Goal: Task Accomplishment & Management: Use online tool/utility

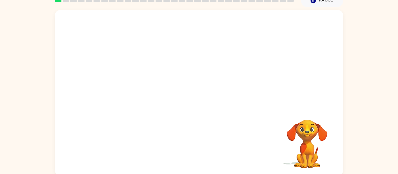
scroll to position [30, 0]
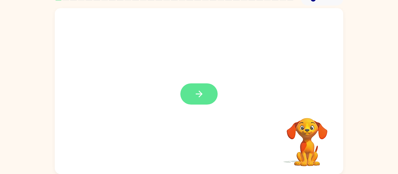
click at [192, 101] on button "button" at bounding box center [198, 94] width 37 height 21
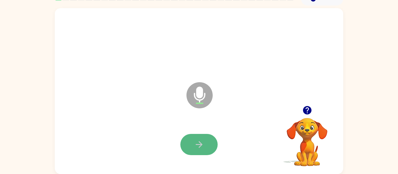
click at [189, 146] on button "button" at bounding box center [198, 144] width 37 height 21
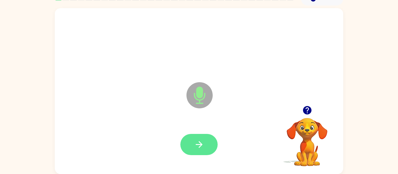
click at [194, 148] on icon "button" at bounding box center [199, 145] width 10 height 10
click at [204, 144] on button "button" at bounding box center [198, 144] width 37 height 21
click at [208, 143] on button "button" at bounding box center [198, 144] width 37 height 21
click at [201, 143] on icon "button" at bounding box center [199, 145] width 10 height 10
click at [194, 137] on button "button" at bounding box center [198, 144] width 37 height 21
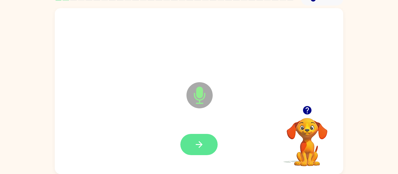
click at [210, 144] on button "button" at bounding box center [198, 144] width 37 height 21
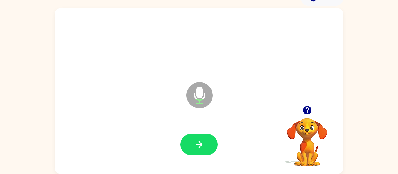
click at [191, 125] on div at bounding box center [199, 145] width 277 height 48
click at [205, 144] on button "button" at bounding box center [198, 144] width 37 height 21
click at [202, 150] on icon "button" at bounding box center [199, 145] width 10 height 10
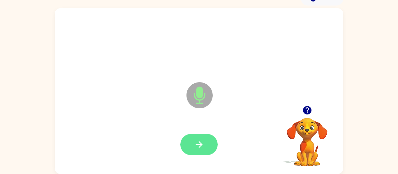
click at [204, 153] on button "button" at bounding box center [198, 144] width 37 height 21
click at [211, 142] on button "button" at bounding box center [198, 144] width 37 height 21
click at [193, 135] on button "button" at bounding box center [198, 144] width 37 height 21
click at [208, 134] on button "button" at bounding box center [198, 144] width 37 height 21
click at [188, 154] on button "button" at bounding box center [198, 144] width 37 height 21
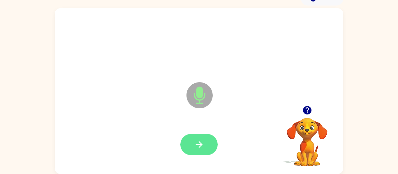
click at [210, 152] on button "button" at bounding box center [198, 144] width 37 height 21
click at [200, 152] on button "button" at bounding box center [198, 144] width 37 height 21
click at [202, 149] on icon "button" at bounding box center [199, 145] width 10 height 10
click at [204, 146] on icon "button" at bounding box center [199, 145] width 10 height 10
click at [206, 149] on button "button" at bounding box center [198, 144] width 37 height 21
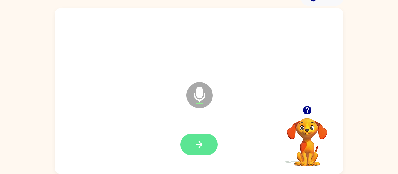
click at [194, 135] on button "button" at bounding box center [198, 144] width 37 height 21
click at [204, 140] on icon "button" at bounding box center [199, 145] width 10 height 10
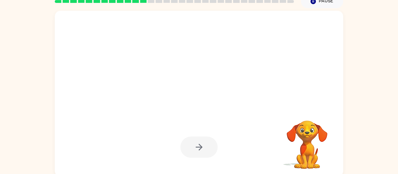
scroll to position [29, 0]
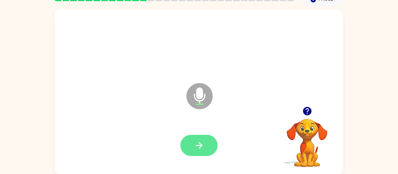
click at [211, 148] on button "button" at bounding box center [198, 145] width 37 height 21
click at [200, 139] on button "button" at bounding box center [198, 145] width 37 height 21
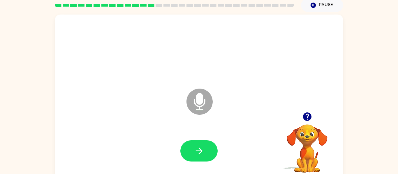
scroll to position [24, 0]
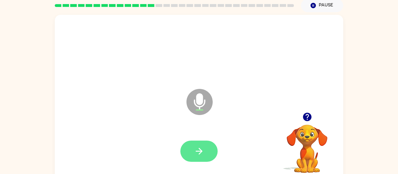
click at [198, 151] on icon "button" at bounding box center [198, 151] width 7 height 7
click at [196, 149] on icon "button" at bounding box center [199, 151] width 10 height 10
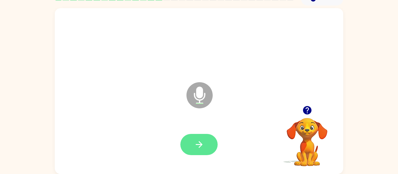
click at [208, 142] on button "button" at bounding box center [198, 144] width 37 height 21
click at [211, 137] on button "button" at bounding box center [198, 144] width 37 height 21
click at [203, 142] on icon "button" at bounding box center [199, 145] width 10 height 10
click at [204, 149] on icon "button" at bounding box center [199, 145] width 10 height 10
click at [203, 137] on button "button" at bounding box center [198, 144] width 37 height 21
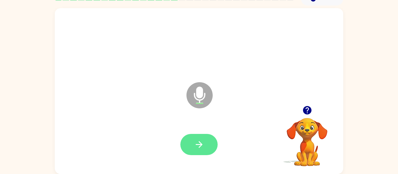
click at [203, 140] on icon "button" at bounding box center [199, 145] width 10 height 10
click at [199, 139] on button "button" at bounding box center [198, 144] width 37 height 21
click at [199, 145] on icon "button" at bounding box center [199, 145] width 10 height 10
click at [203, 145] on icon "button" at bounding box center [199, 145] width 10 height 10
click at [202, 143] on icon "button" at bounding box center [199, 145] width 10 height 10
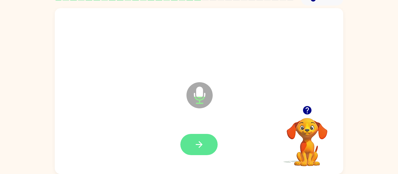
click at [199, 140] on icon "button" at bounding box center [199, 145] width 10 height 10
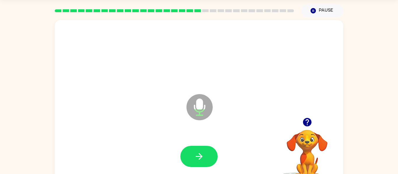
scroll to position [15, 0]
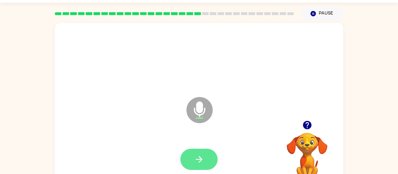
click at [203, 159] on icon "button" at bounding box center [199, 160] width 10 height 10
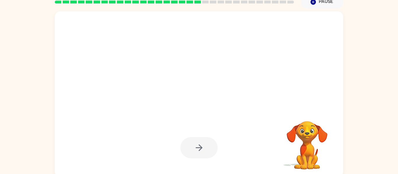
scroll to position [27, 0]
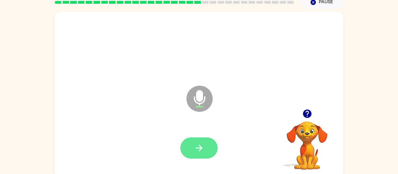
click at [203, 146] on icon "button" at bounding box center [199, 148] width 10 height 10
click at [208, 142] on button "button" at bounding box center [198, 148] width 37 height 21
click at [202, 146] on icon "button" at bounding box center [199, 148] width 10 height 10
click at [199, 148] on icon "button" at bounding box center [199, 148] width 10 height 10
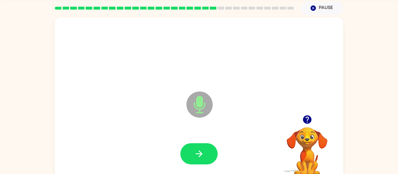
scroll to position [20, 0]
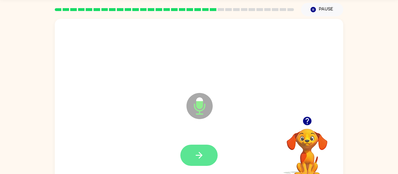
click at [213, 161] on button "button" at bounding box center [198, 155] width 37 height 21
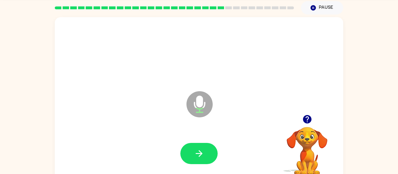
scroll to position [25, 0]
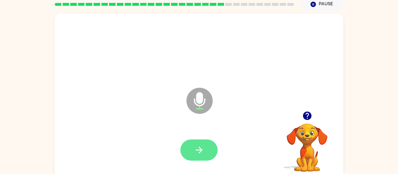
click at [194, 145] on icon "button" at bounding box center [199, 150] width 10 height 10
click at [211, 152] on button "button" at bounding box center [198, 150] width 37 height 21
click at [207, 147] on button "button" at bounding box center [198, 150] width 37 height 21
click at [194, 133] on div at bounding box center [199, 151] width 277 height 48
click at [201, 149] on icon "button" at bounding box center [199, 150] width 10 height 10
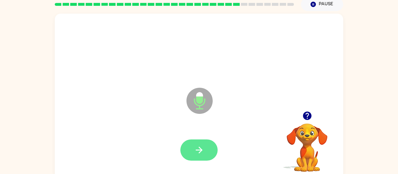
click at [199, 145] on button "button" at bounding box center [198, 150] width 37 height 21
click at [205, 144] on button "button" at bounding box center [198, 150] width 37 height 21
click at [202, 141] on button "button" at bounding box center [198, 150] width 37 height 21
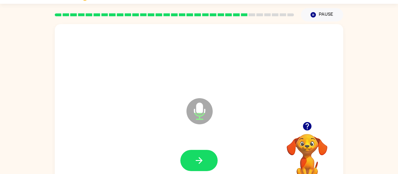
scroll to position [16, 0]
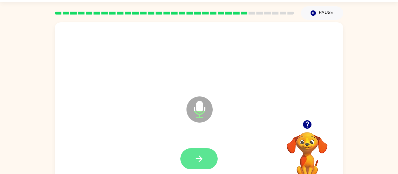
click at [206, 155] on button "button" at bounding box center [198, 159] width 37 height 21
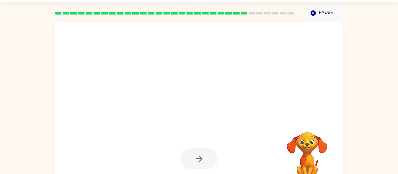
click at [197, 161] on div at bounding box center [198, 159] width 37 height 21
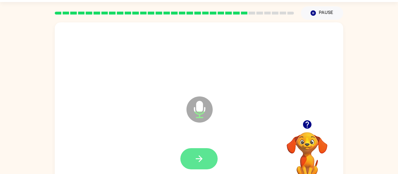
click at [200, 158] on icon "button" at bounding box center [199, 159] width 10 height 10
click at [206, 163] on button "button" at bounding box center [198, 159] width 37 height 21
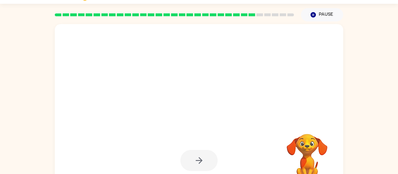
scroll to position [14, 0]
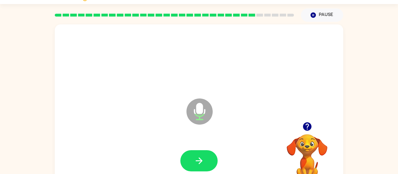
click at [207, 110] on icon at bounding box center [199, 112] width 26 height 26
click at [204, 110] on icon "Microphone The Microphone is here when it is your turn to talk" at bounding box center [228, 119] width 87 height 44
click at [202, 115] on icon "Microphone The Microphone is here when it is your turn to talk" at bounding box center [228, 119] width 87 height 44
click at [204, 109] on icon at bounding box center [199, 112] width 26 height 26
click at [200, 112] on icon "Microphone The Microphone is here when it is your turn to talk" at bounding box center [228, 119] width 87 height 44
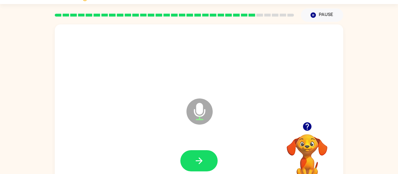
click at [202, 113] on icon "Microphone The Microphone is here when it is your turn to talk" at bounding box center [228, 119] width 87 height 44
click at [201, 109] on icon "Microphone The Microphone is here when it is your turn to talk" at bounding box center [228, 119] width 87 height 44
click at [201, 114] on icon "Microphone The Microphone is here when it is your turn to talk" at bounding box center [228, 119] width 87 height 44
click at [202, 107] on icon "Microphone The Microphone is here when it is your turn to talk" at bounding box center [228, 119] width 87 height 44
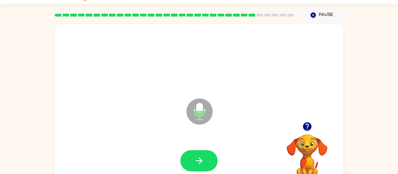
click at [201, 111] on icon "Microphone The Microphone is here when it is your turn to talk" at bounding box center [228, 119] width 87 height 44
click at [200, 116] on icon at bounding box center [199, 112] width 26 height 26
click at [201, 116] on icon at bounding box center [199, 112] width 26 height 26
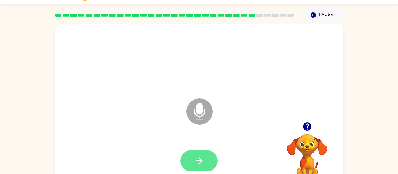
click at [203, 161] on icon "button" at bounding box center [199, 161] width 10 height 10
click at [204, 162] on icon "button" at bounding box center [199, 161] width 10 height 10
click at [208, 158] on button "button" at bounding box center [198, 161] width 37 height 21
click at [200, 165] on icon "button" at bounding box center [199, 161] width 10 height 10
click at [206, 159] on button "button" at bounding box center [198, 161] width 37 height 21
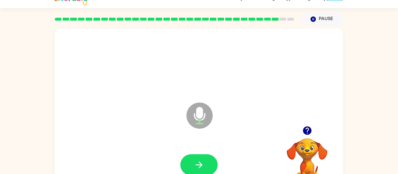
scroll to position [7, 0]
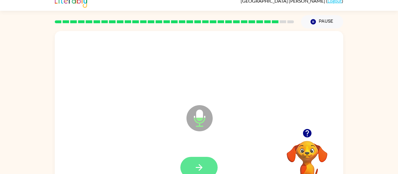
click at [208, 165] on button "button" at bounding box center [198, 167] width 37 height 21
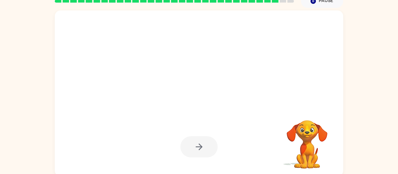
scroll to position [29, 0]
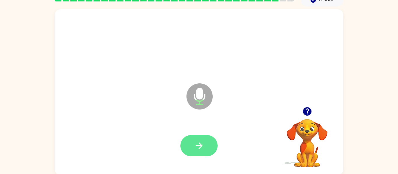
click at [205, 137] on button "button" at bounding box center [198, 145] width 37 height 21
click at [201, 141] on icon "button" at bounding box center [199, 146] width 10 height 10
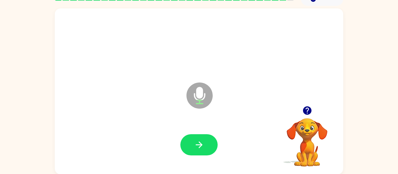
scroll to position [30, 0]
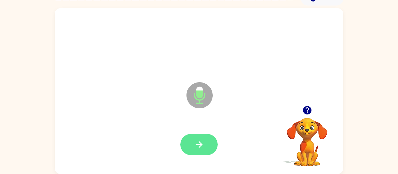
click at [209, 141] on button "button" at bounding box center [198, 144] width 37 height 21
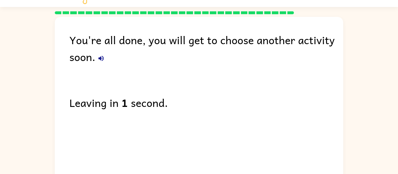
scroll to position [20, 0]
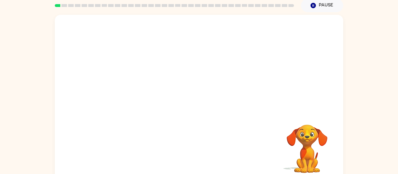
scroll to position [30, 0]
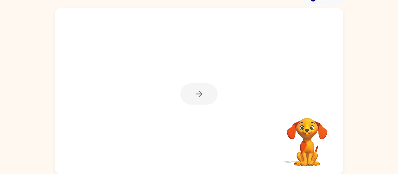
click at [202, 106] on div at bounding box center [199, 91] width 288 height 166
click at [197, 95] on div at bounding box center [198, 94] width 37 height 21
click at [198, 87] on button "button" at bounding box center [198, 94] width 37 height 21
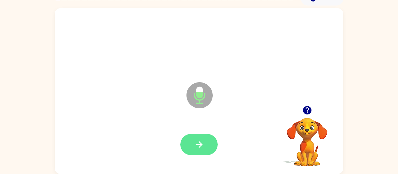
click at [198, 135] on button "button" at bounding box center [198, 144] width 37 height 21
click at [198, 140] on icon "button" at bounding box center [199, 145] width 10 height 10
click at [199, 146] on icon "button" at bounding box center [199, 145] width 10 height 10
click at [207, 147] on button "button" at bounding box center [198, 144] width 37 height 21
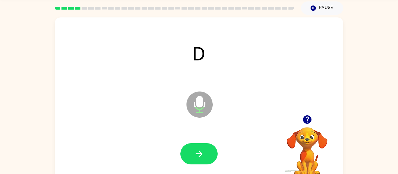
scroll to position [18, 0]
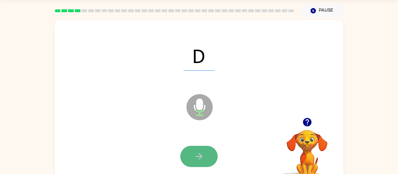
click at [204, 157] on button "button" at bounding box center [198, 156] width 37 height 21
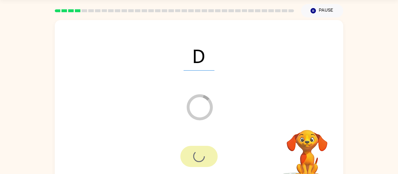
scroll to position [30, 0]
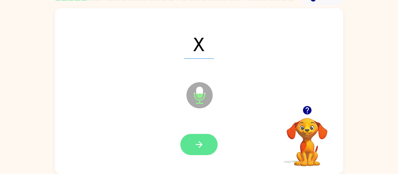
click at [199, 146] on icon "button" at bounding box center [199, 145] width 10 height 10
click at [206, 144] on button "button" at bounding box center [198, 144] width 37 height 21
click at [197, 140] on icon "button" at bounding box center [199, 145] width 10 height 10
click at [195, 138] on button "button" at bounding box center [198, 144] width 37 height 21
click at [201, 138] on button "button" at bounding box center [198, 144] width 37 height 21
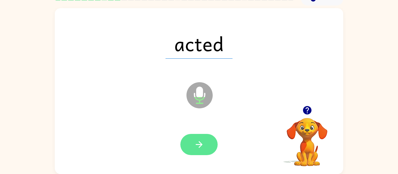
click at [209, 142] on button "button" at bounding box center [198, 144] width 37 height 21
click at [212, 139] on button "button" at bounding box center [198, 144] width 37 height 21
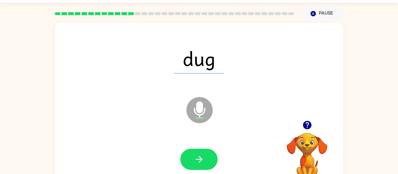
scroll to position [15, 0]
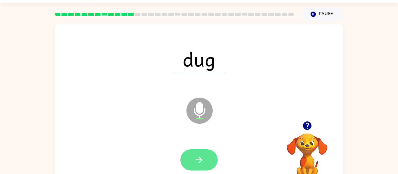
click at [202, 163] on icon "button" at bounding box center [199, 160] width 10 height 10
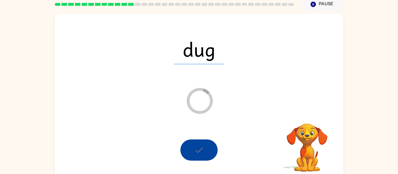
scroll to position [30, 0]
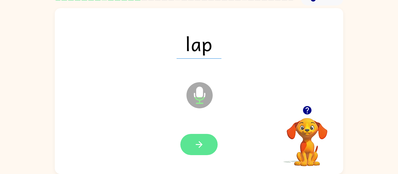
click at [202, 150] on button "button" at bounding box center [198, 144] width 37 height 21
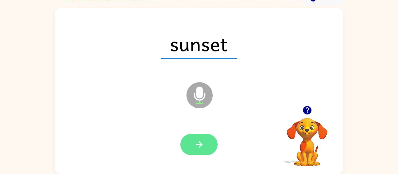
click at [199, 154] on button "button" at bounding box center [198, 144] width 37 height 21
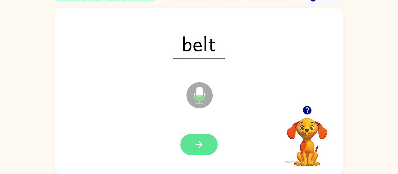
click at [197, 144] on icon "button" at bounding box center [199, 145] width 10 height 10
click at [196, 150] on button "button" at bounding box center [198, 144] width 37 height 21
click at [200, 142] on icon "button" at bounding box center [199, 145] width 10 height 10
click at [196, 138] on button "button" at bounding box center [198, 144] width 37 height 21
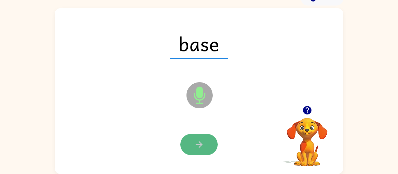
click at [197, 150] on icon "button" at bounding box center [199, 145] width 10 height 10
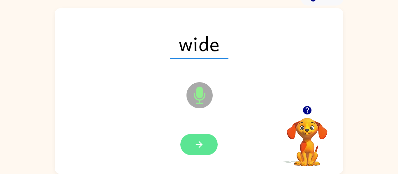
click at [193, 146] on button "button" at bounding box center [198, 144] width 37 height 21
click at [202, 142] on icon "button" at bounding box center [199, 145] width 10 height 10
click at [192, 145] on button "button" at bounding box center [198, 144] width 37 height 21
click at [199, 152] on button "button" at bounding box center [198, 144] width 37 height 21
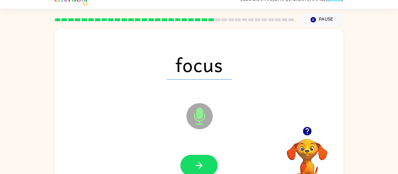
scroll to position [9, 0]
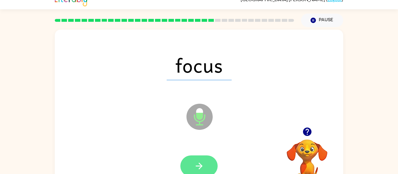
click at [196, 160] on button "button" at bounding box center [198, 166] width 37 height 21
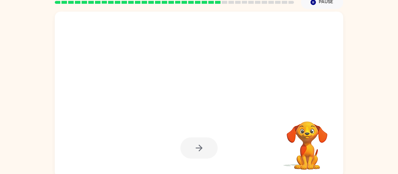
scroll to position [30, 0]
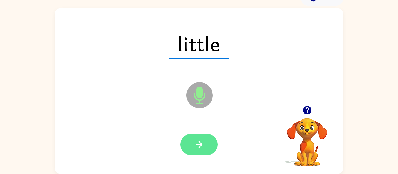
click at [201, 145] on icon "button" at bounding box center [198, 145] width 7 height 7
click at [202, 145] on icon "button" at bounding box center [198, 145] width 7 height 7
click at [195, 148] on icon "button" at bounding box center [199, 145] width 10 height 10
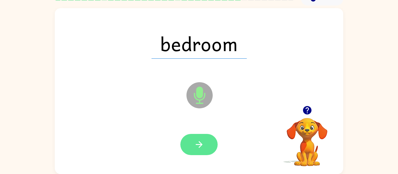
click at [199, 148] on icon "button" at bounding box center [198, 145] width 7 height 7
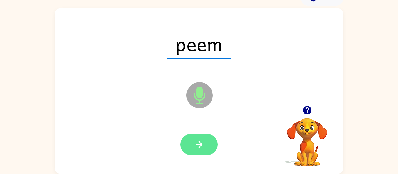
click at [211, 136] on button "button" at bounding box center [198, 144] width 37 height 21
click at [198, 145] on icon "button" at bounding box center [198, 145] width 7 height 7
click at [195, 139] on button "button" at bounding box center [198, 144] width 37 height 21
click at [197, 148] on icon "button" at bounding box center [199, 145] width 10 height 10
click at [195, 142] on icon "button" at bounding box center [199, 145] width 10 height 10
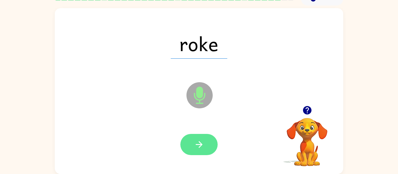
click at [195, 148] on icon "button" at bounding box center [199, 145] width 10 height 10
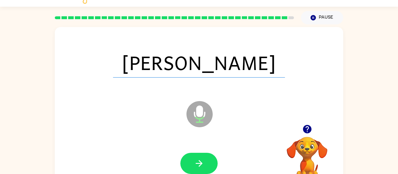
scroll to position [11, 0]
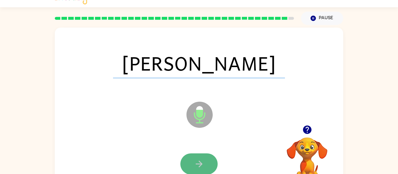
click at [199, 165] on icon "button" at bounding box center [198, 164] width 7 height 7
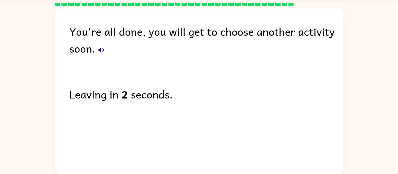
scroll to position [20, 0]
